Goal: Feedback & Contribution: Submit feedback/report problem

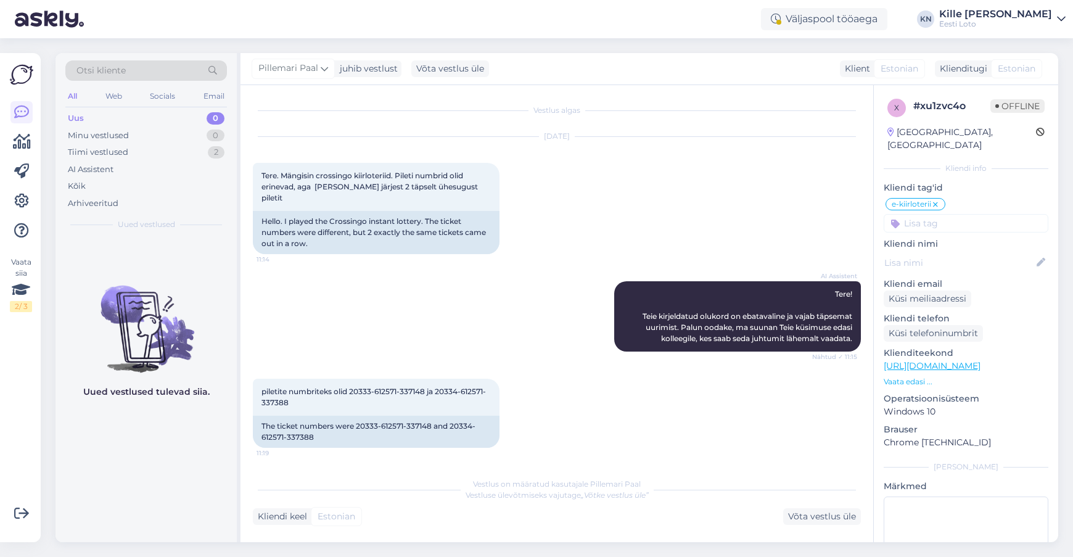
scroll to position [52, 0]
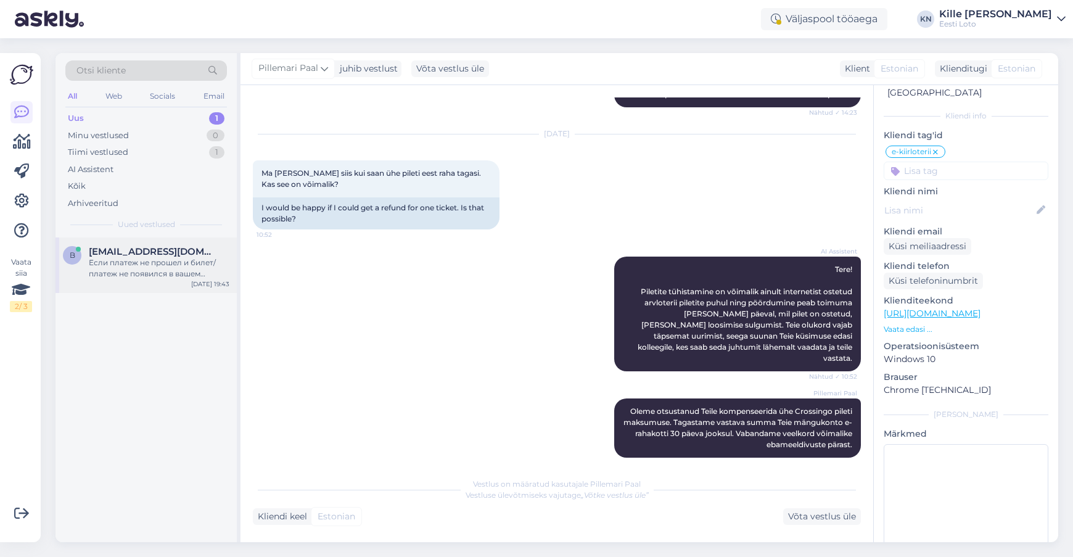
click at [158, 258] on div "Если платеж не прошел и билет/платеж не появился в вашем игровом аккаунте, пожа…" at bounding box center [159, 268] width 141 height 22
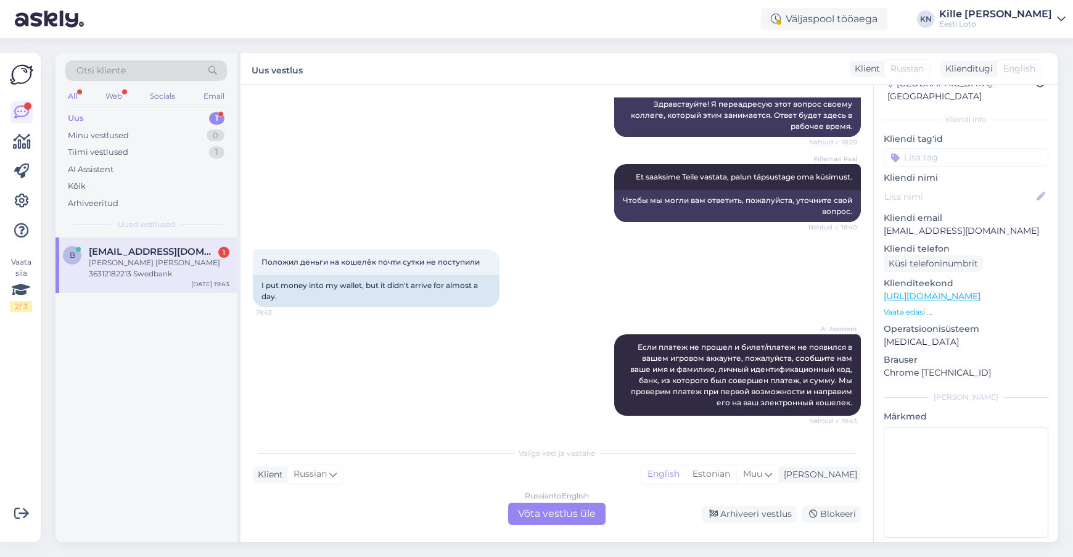
scroll to position [265, 0]
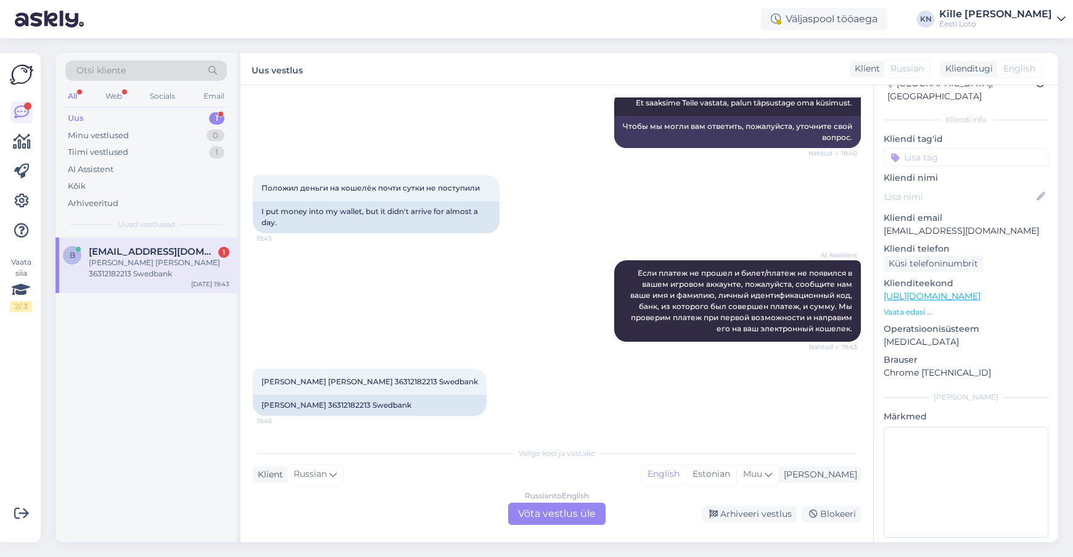
click at [533, 509] on div "Russian to English Võta vestlus üle" at bounding box center [556, 513] width 97 height 22
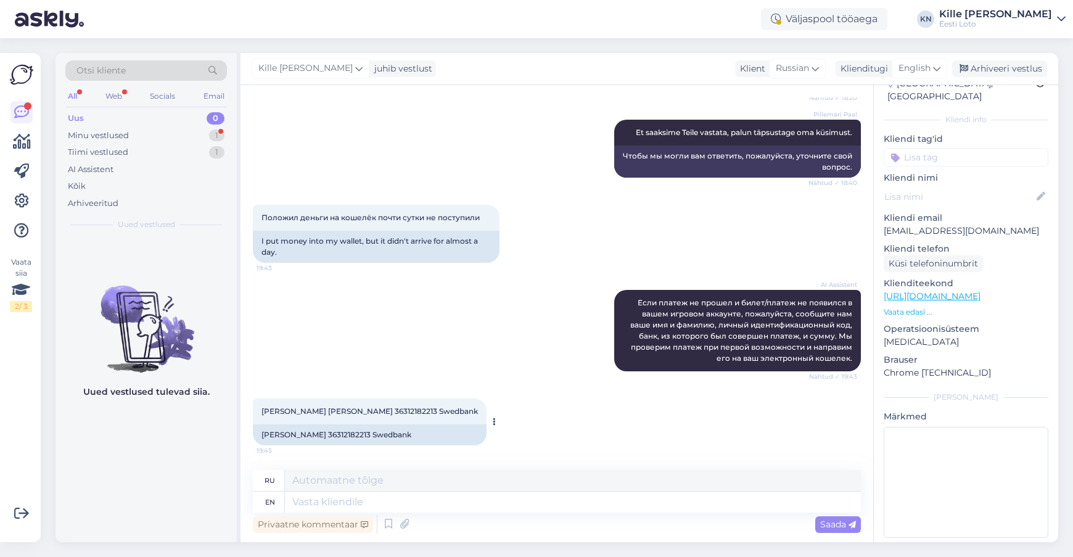
click at [300, 432] on div "[PERSON_NAME] 36312182213 Swedbank" at bounding box center [370, 434] width 234 height 21
copy div "[PERSON_NAME]"
click at [271, 432] on div "[PERSON_NAME] 36312182213 Swedbank" at bounding box center [370, 434] width 234 height 21
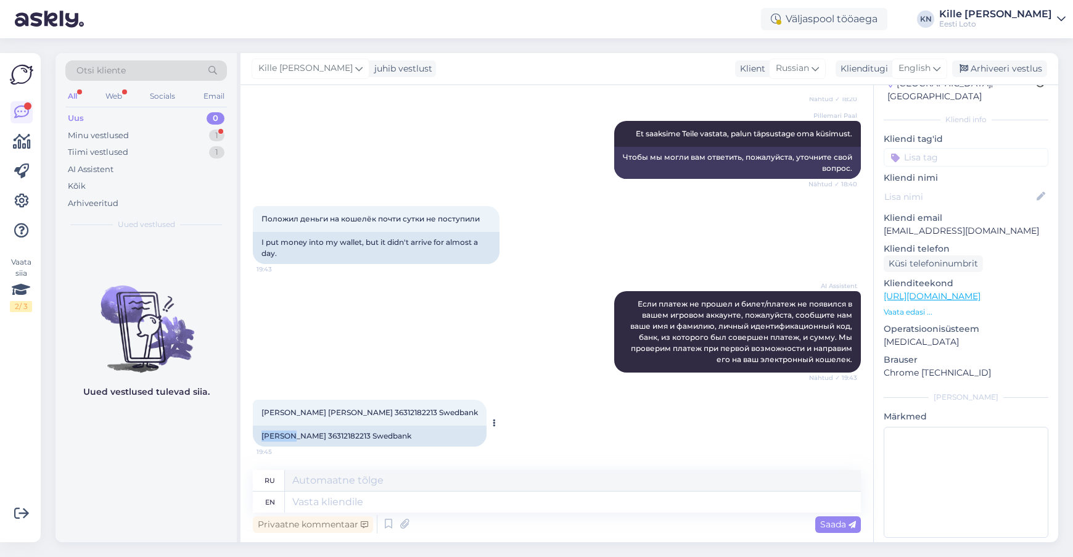
click at [271, 432] on div "[PERSON_NAME] 36312182213 Swedbank" at bounding box center [370, 435] width 234 height 21
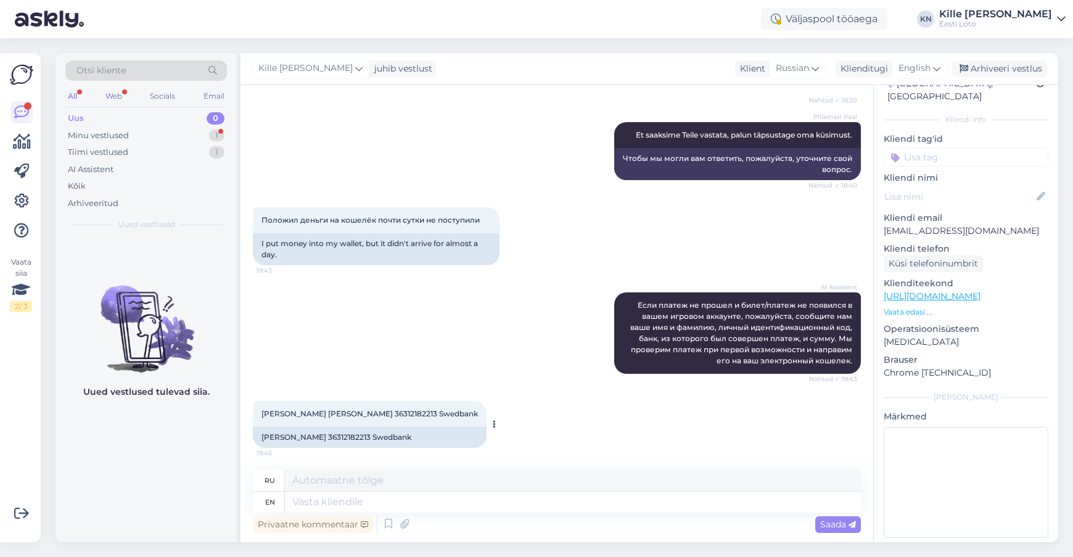
click at [271, 433] on div "[PERSON_NAME] 36312182213 Swedbank" at bounding box center [370, 437] width 234 height 21
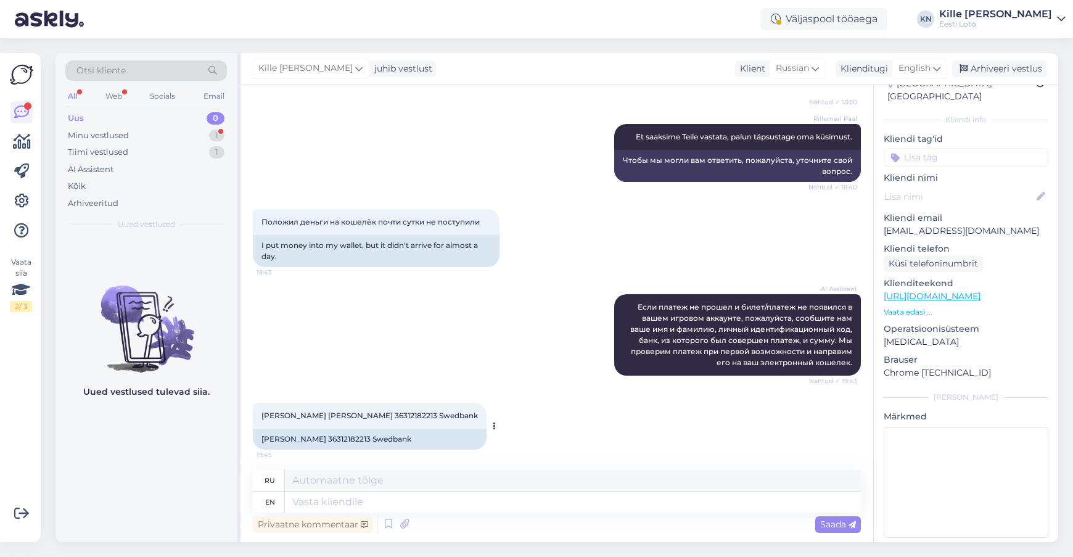
scroll to position [231, 0]
click at [277, 440] on div "[PERSON_NAME] 36312182213 Swedbank" at bounding box center [370, 439] width 234 height 21
copy div "Fedorov"
click at [341, 416] on span "[PERSON_NAME] [PERSON_NAME] 36312182213 Swedbank" at bounding box center [369, 415] width 216 height 9
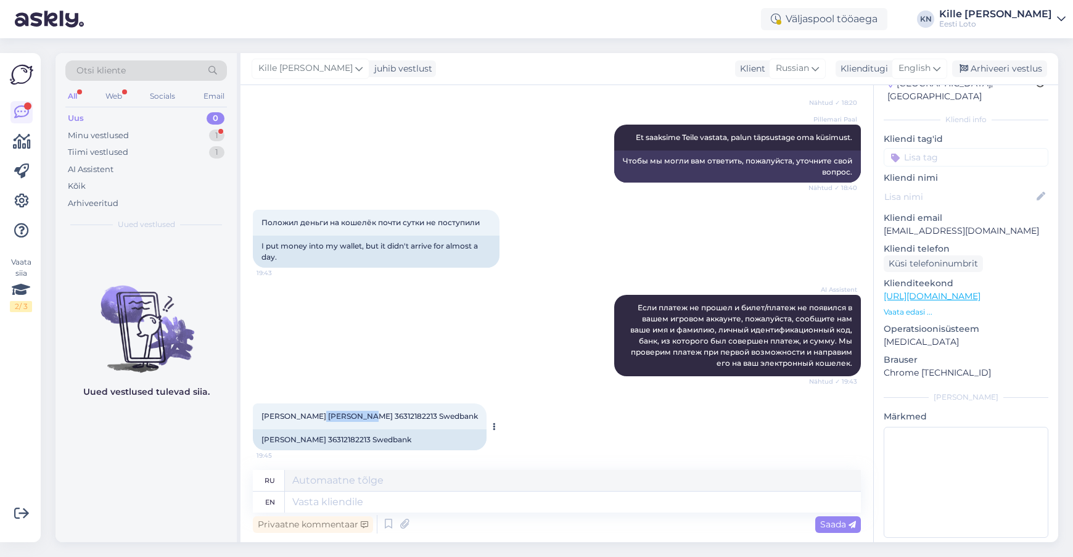
click at [341, 416] on span "[PERSON_NAME] [PERSON_NAME] 36312182213 Swedbank" at bounding box center [369, 415] width 216 height 9
copy span "36312182213"
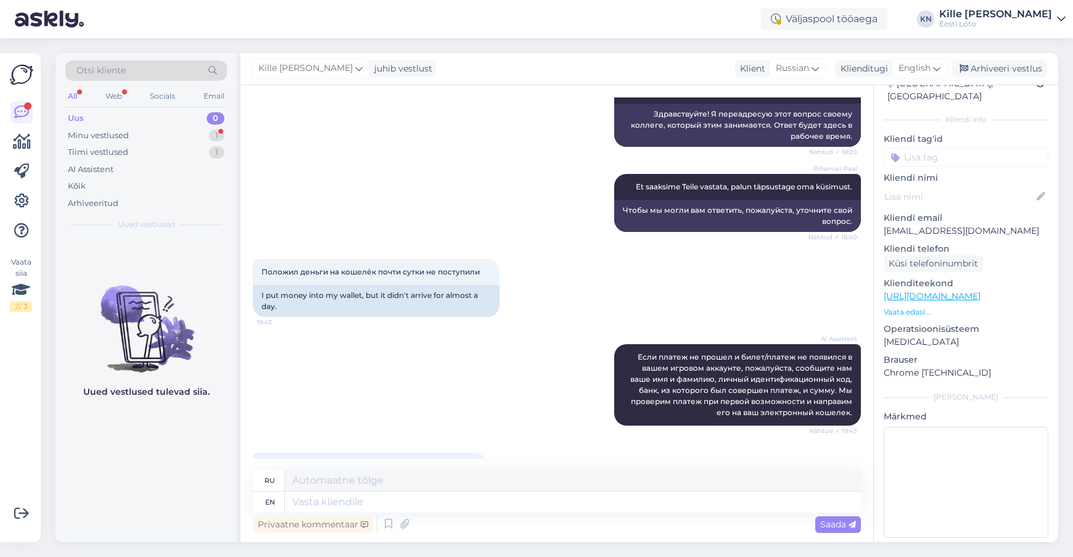
scroll to position [236, 0]
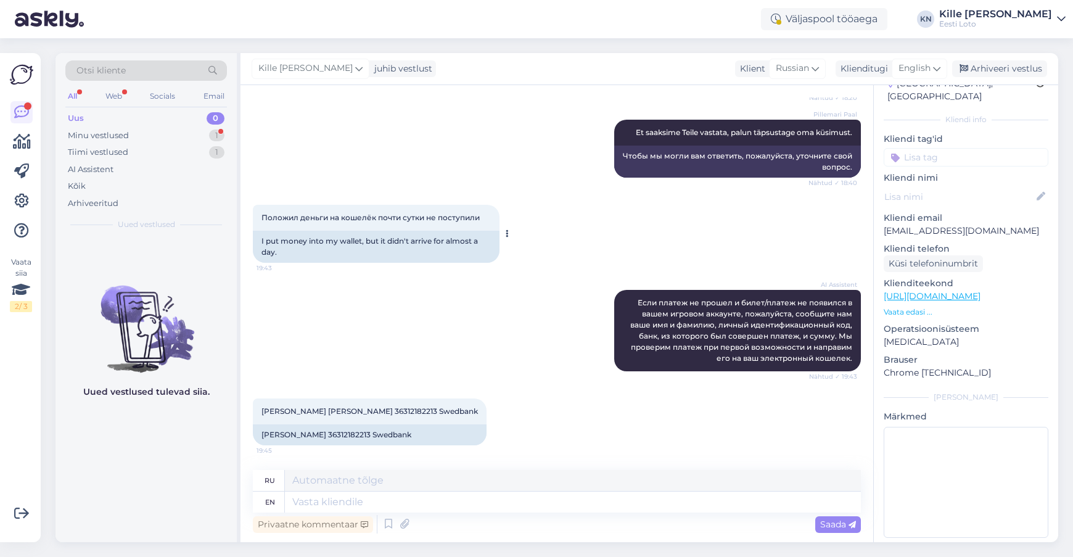
click at [372, 244] on div "I put money into my wallet, but it didn't arrive for almost a day." at bounding box center [376, 247] width 247 height 32
click at [928, 63] on span "English" at bounding box center [914, 69] width 32 height 14
click at [847, 128] on link "Estonian" at bounding box center [892, 123] width 136 height 20
click at [414, 494] on textarea at bounding box center [573, 501] width 576 height 21
type textarea "Et s"
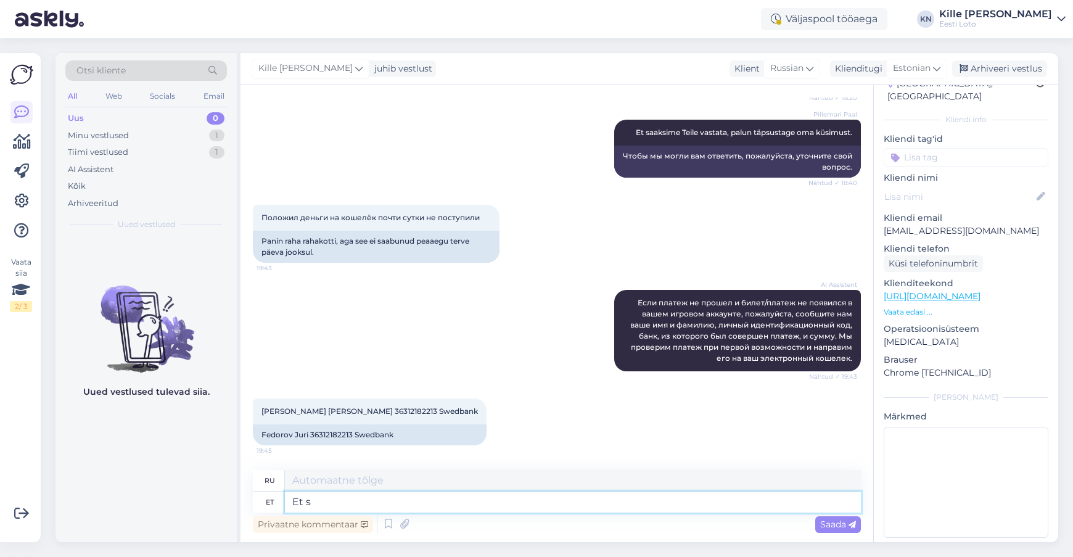
type textarea "Что"
type textarea "Et saaksime"
type textarea "Чтобы мы могли"
type textarea "Et saaksime Teie ma"
type textarea "Чтобы мы могли получить ваш"
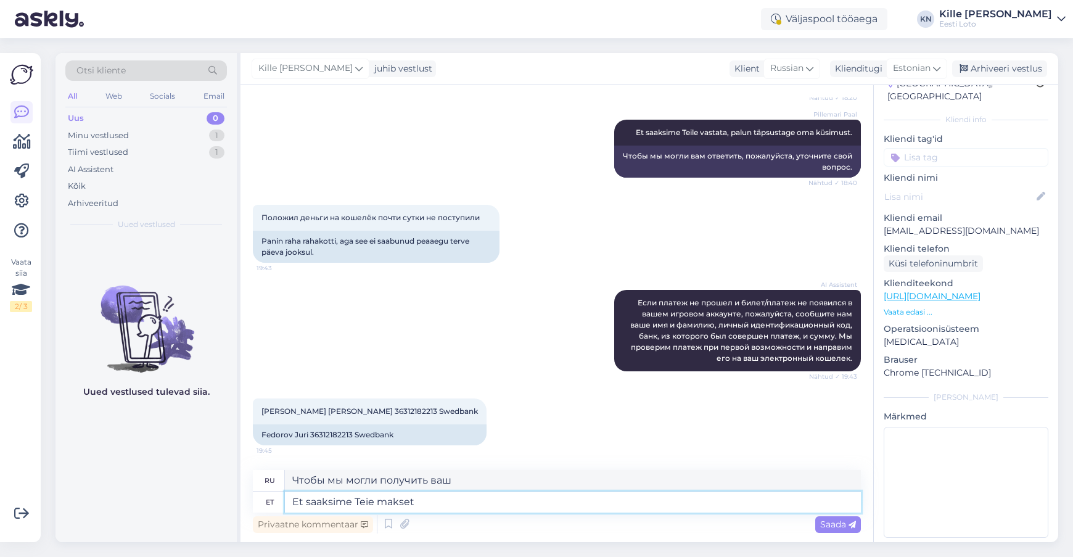
type textarea "Et saaksime Teie makset k"
type textarea "Чтобы мы могли получить ваш платеж"
type textarea "Et saaksime Teie makset kontrollida,"
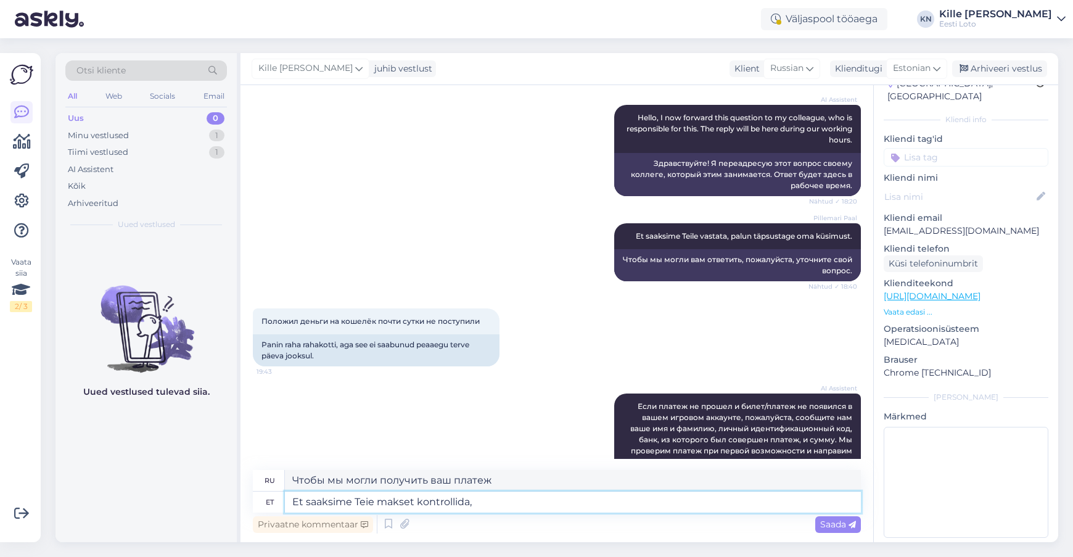
type textarea "Чтобы мы могли проверить ваш платеж,"
drag, startPoint x: 502, startPoint y: 502, endPoint x: 288, endPoint y: 498, distance: 214.0
click at [288, 498] on textarea "Et saaksime Teie makset kontrollida," at bounding box center [573, 501] width 576 height 21
type textarea "Täpsemaks ko"
type textarea "Для получения дополнительной информации"
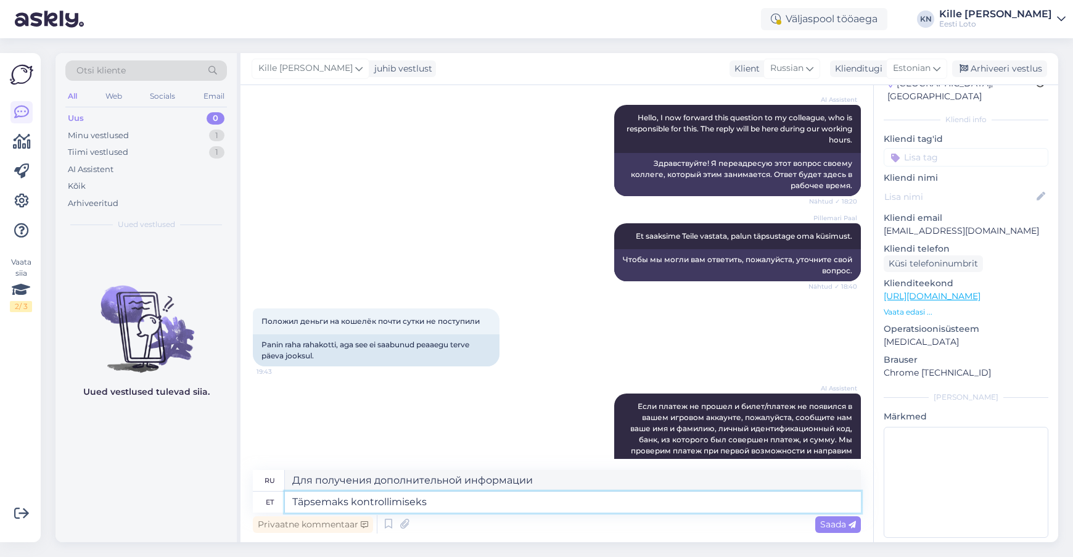
type textarea "Täpsemaks kontrollimiseks"
type textarea "Для более детального осмотра"
type textarea "Täpsemaks kontrollimiseks saatke mei"
type textarea "Для более подробной проверки отправьте"
type textarea "Täpsemaks kontrollimiseks saatke meile pal"
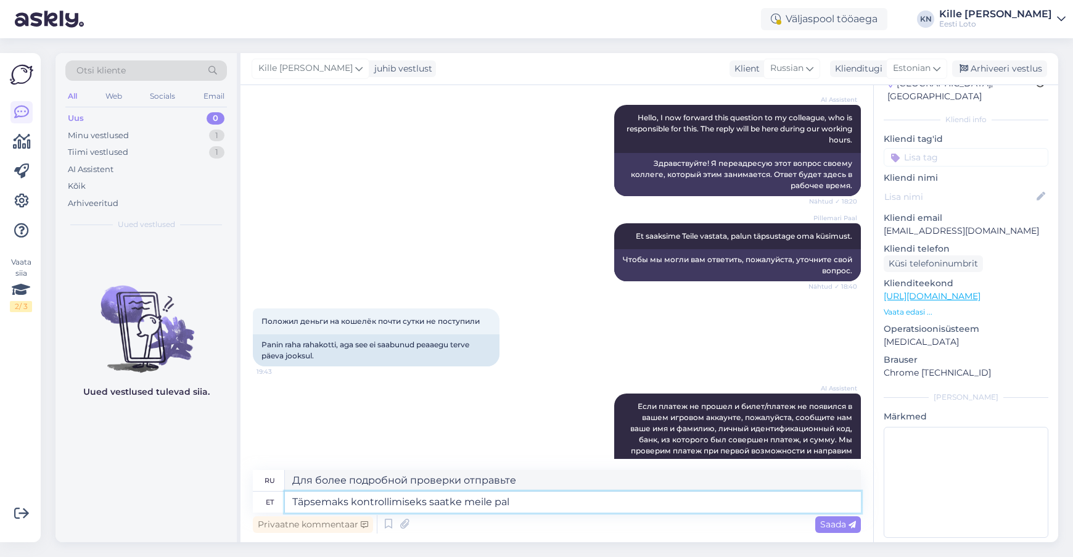
type textarea "Для более детальной проверки, пожалуйста, отправьте нам"
type textarea "Täpsemaks kontrollimiseks saatke meile palin"
type textarea "Для более детальной проверки отправьте нам сообщение."
type textarea "Täpsemaks kontrollimiseks saatke meile [PERSON_NAME]"
type textarea "Для более детальной проверки, пожалуйста, также отправьте нам"
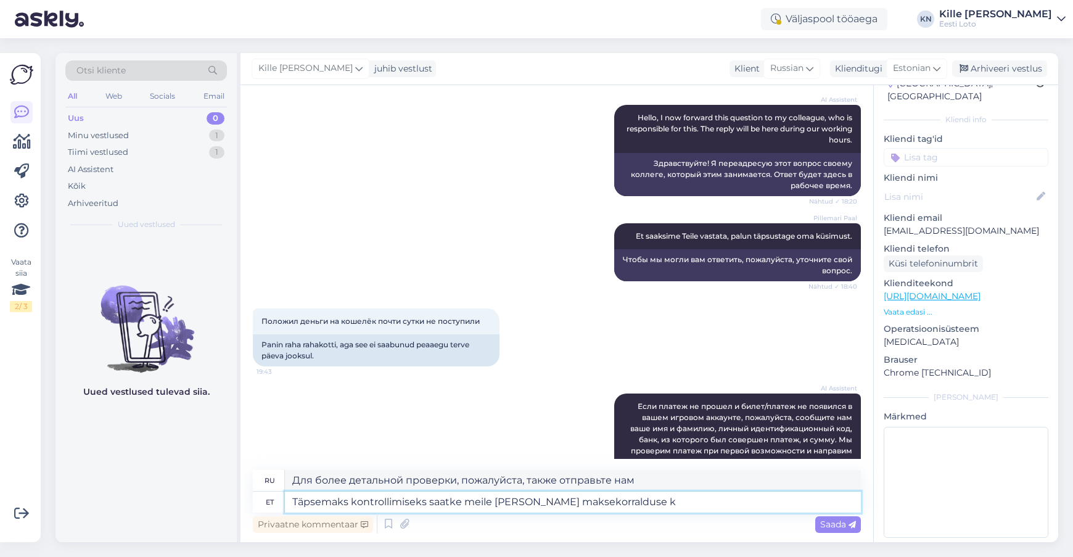
type textarea "Täpsemaks kontrollimiseks saatke meile [PERSON_NAME] maksekorralduse ko"
type textarea "Для более детальной проверки, пожалуйста, также пришлите нам платежное поручени…"
type textarea "Täpsemaks kontrollimiseks saatke meile [PERSON_NAME] maksekorralduse koopia."
type textarea "Для более подробной проверки, пожалуйста, также пришлите нам копию платежного п…"
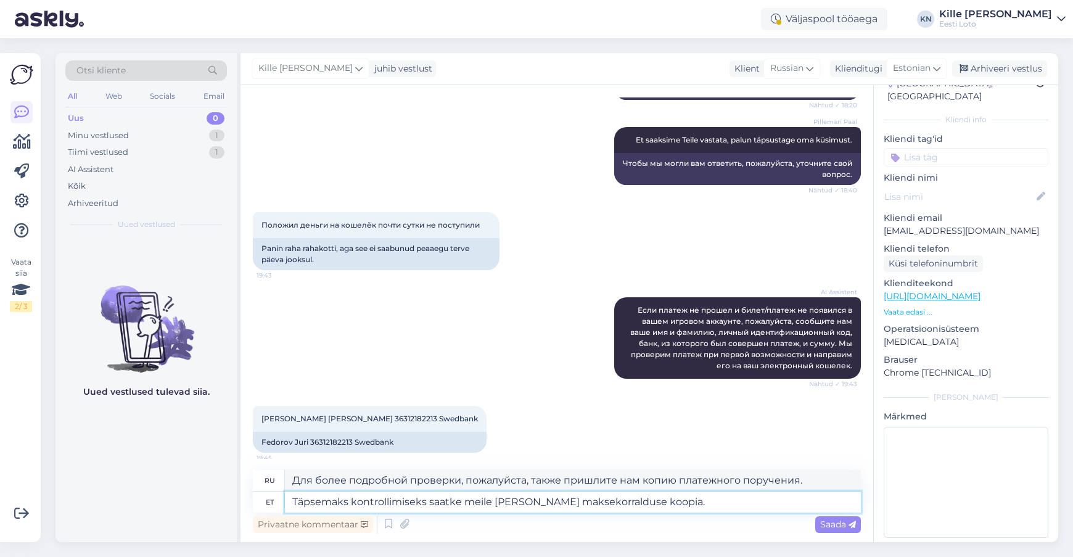
scroll to position [236, 0]
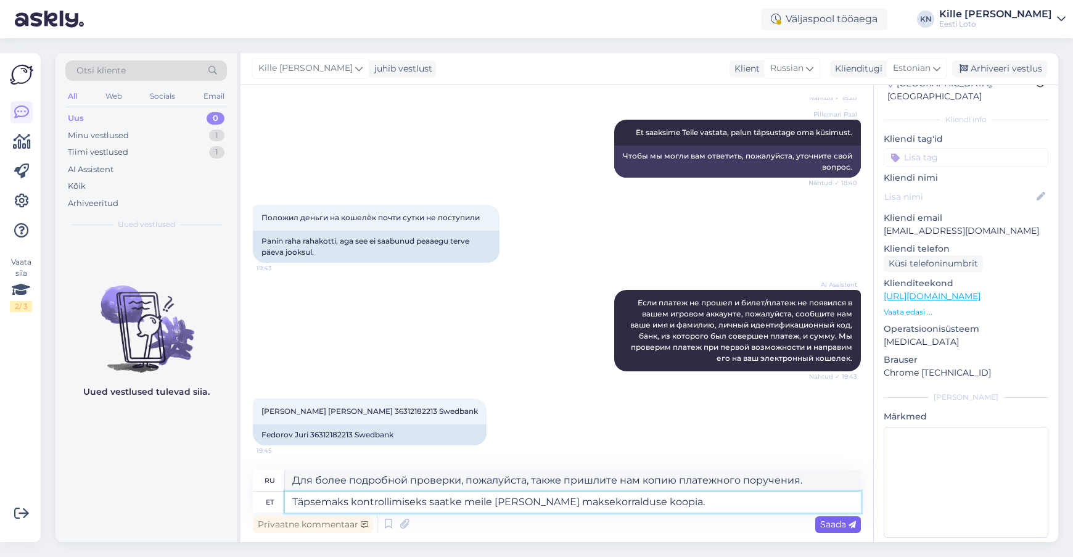
type textarea "Täpsemaks kontrollimiseks saatke meile [PERSON_NAME] maksekorralduse koopia."
click at [819, 520] on div "Saada" at bounding box center [838, 524] width 46 height 17
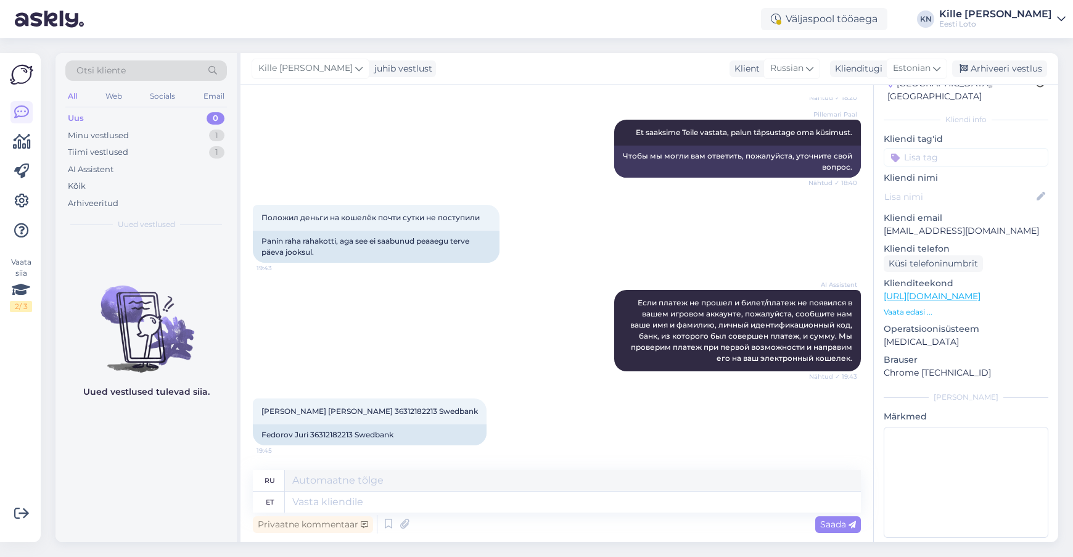
scroll to position [332, 0]
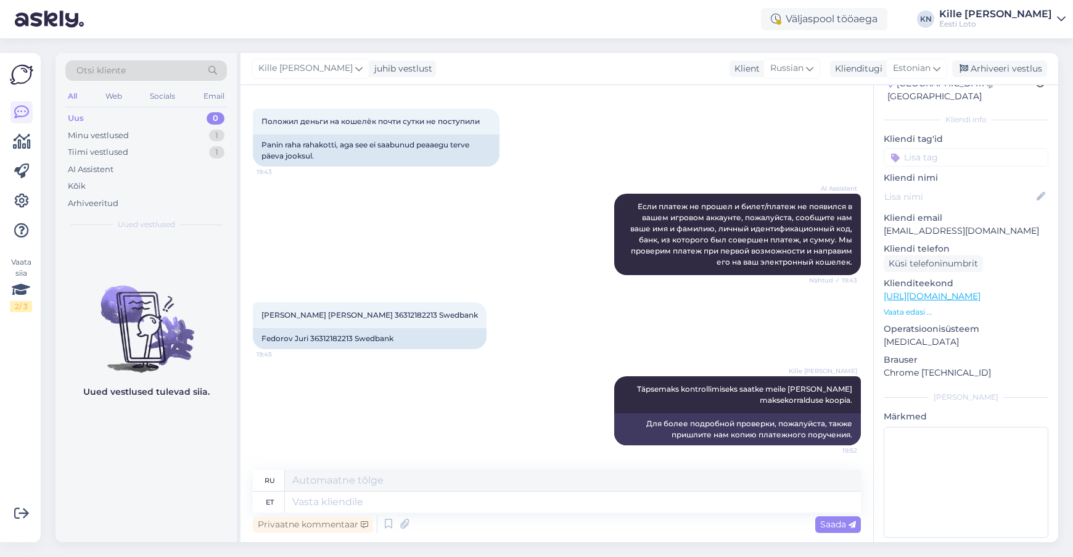
click at [979, 148] on input at bounding box center [965, 157] width 165 height 18
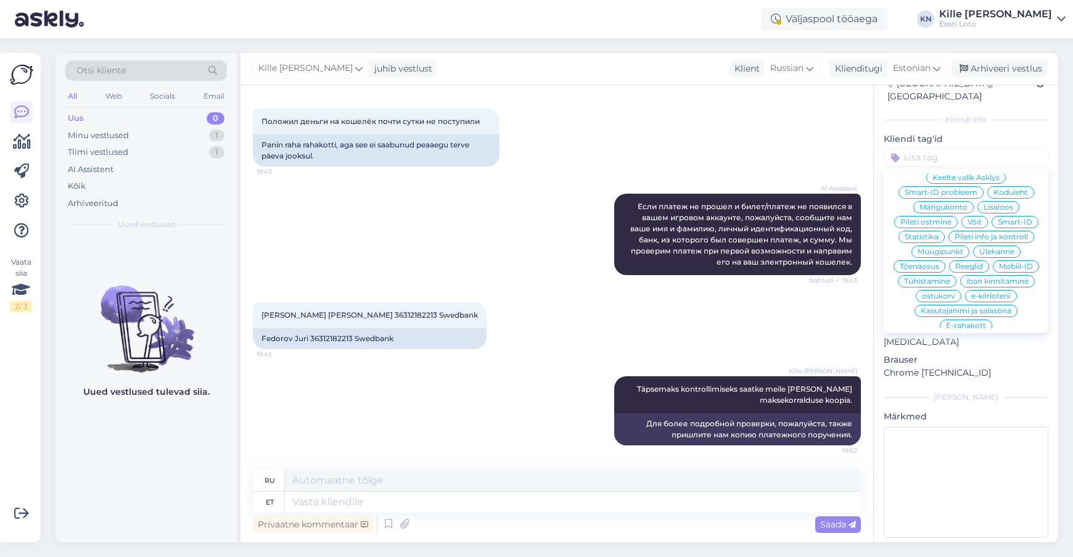
click at [965, 322] on span "E-rahakott" at bounding box center [966, 325] width 40 height 7
